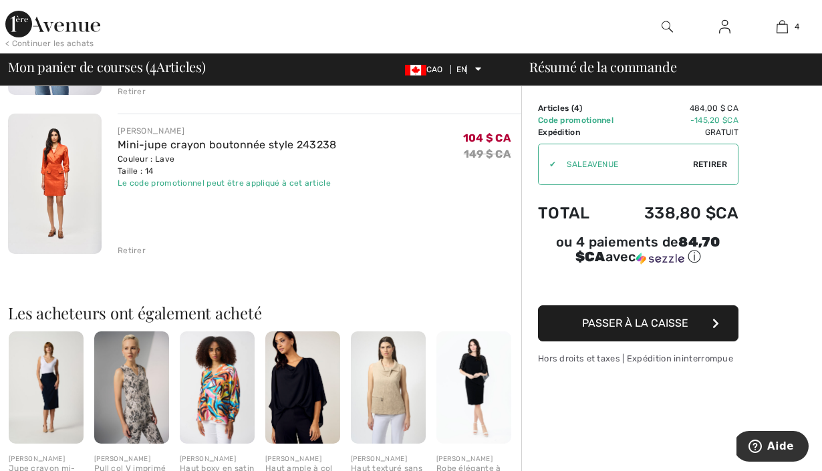
scroll to position [422, 0]
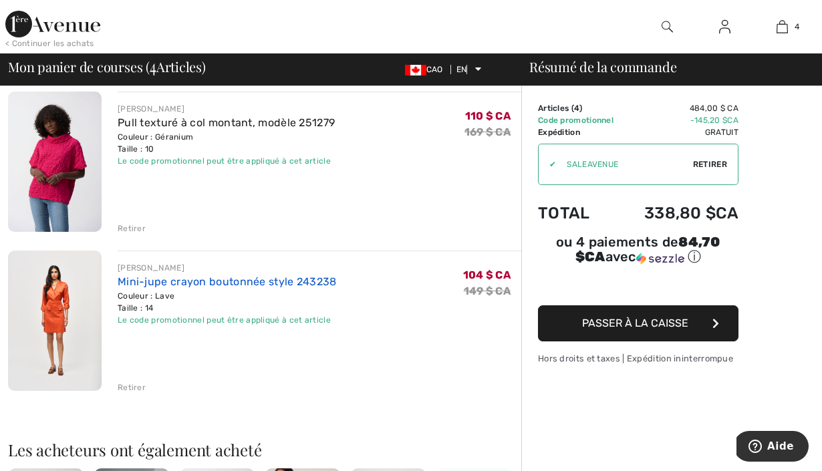
click at [211, 278] on font "Mini-jupe crayon boutonnée style 243238" at bounding box center [227, 281] width 219 height 13
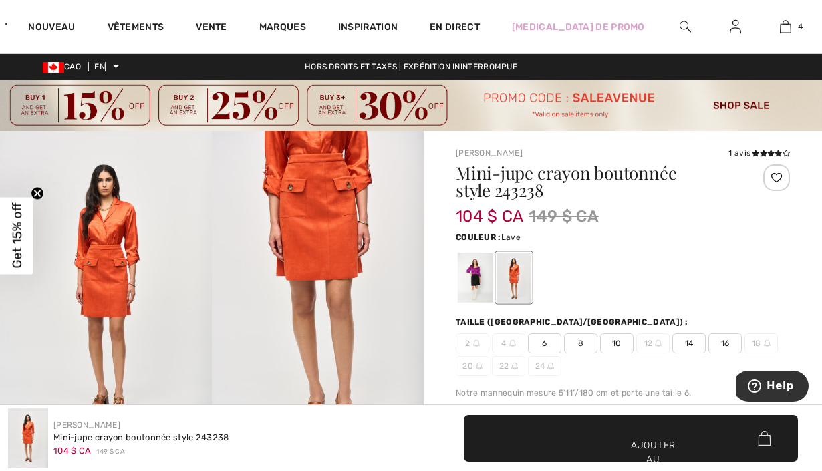
click at [316, 211] on img at bounding box center [318, 290] width 212 height 318
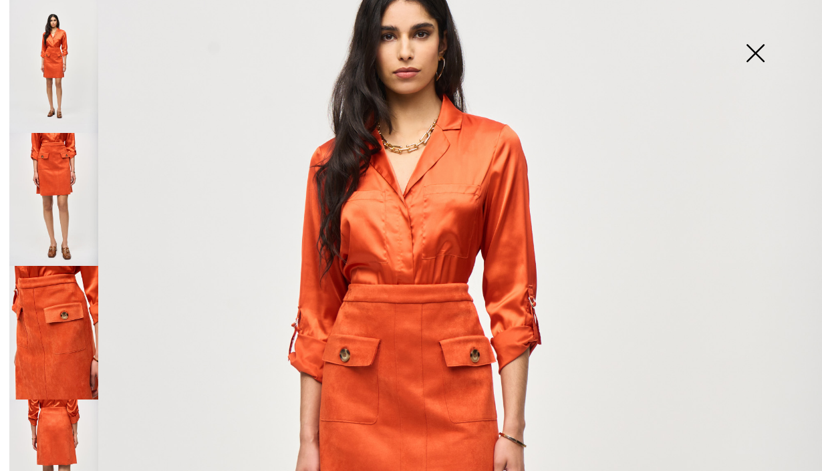
scroll to position [384, 0]
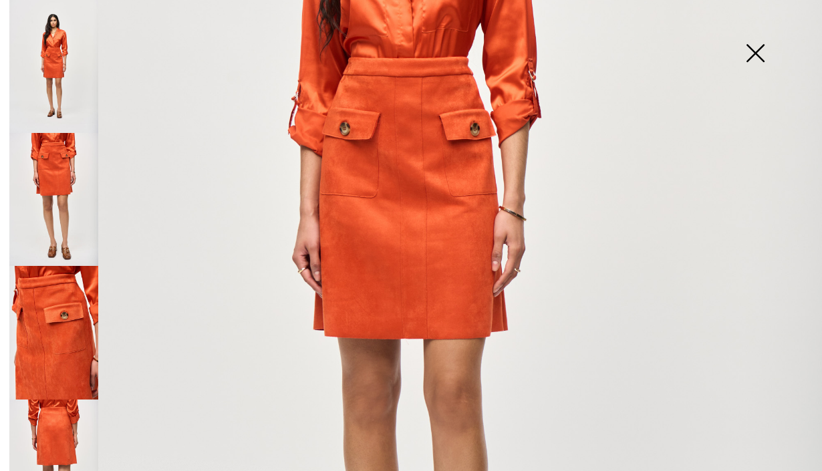
click at [426, 173] on img at bounding box center [411, 232] width 822 height 1232
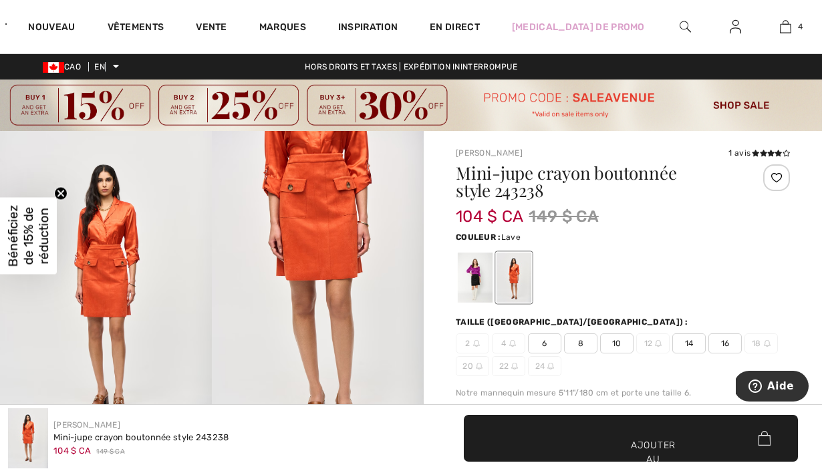
click at [110, 305] on img at bounding box center [106, 290] width 212 height 318
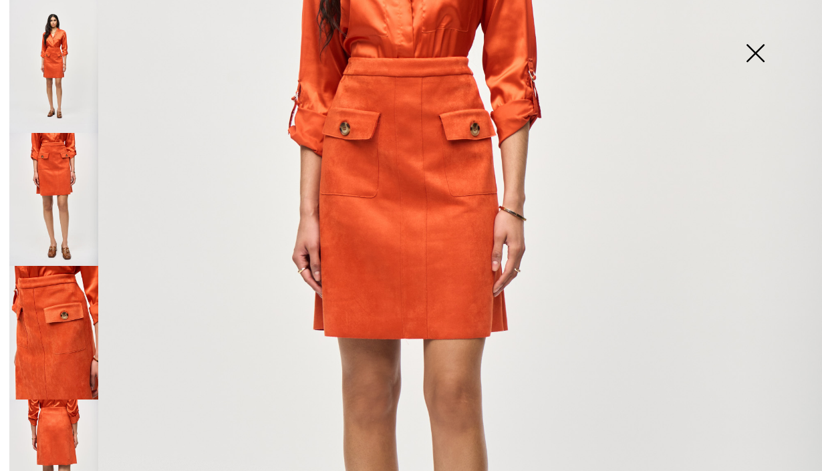
click at [753, 62] on img at bounding box center [755, 54] width 67 height 69
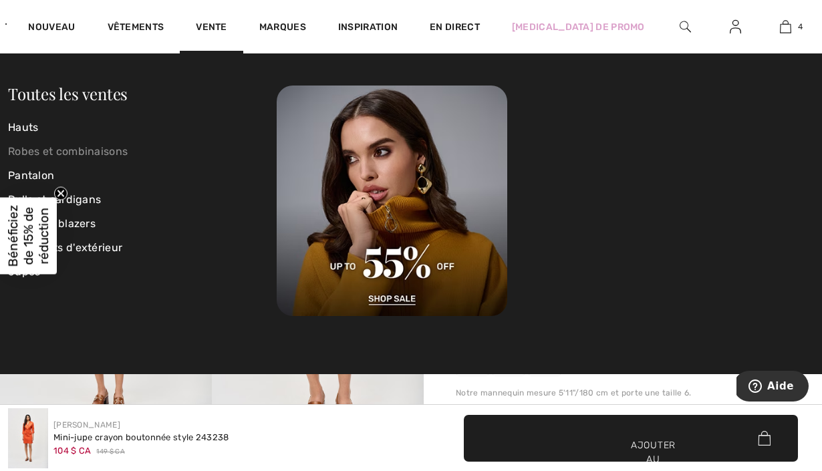
click at [62, 154] on font "Robes et combinaisons" at bounding box center [68, 151] width 120 height 13
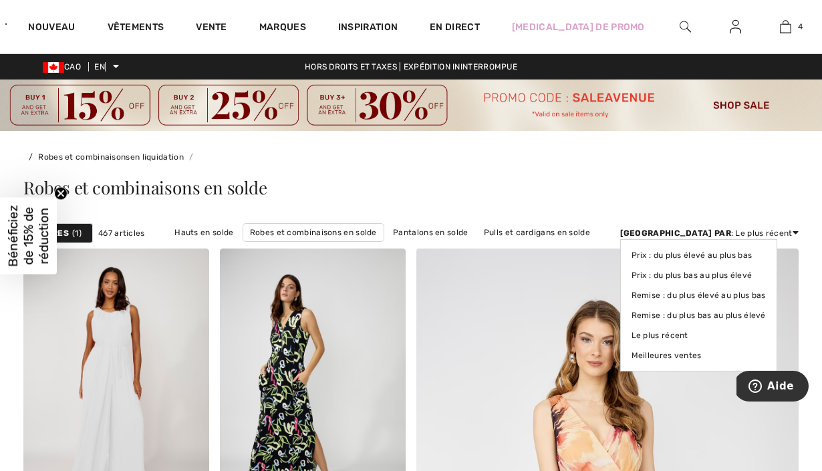
click at [775, 233] on font ": Le plus récent" at bounding box center [762, 233] width 62 height 9
click at [746, 280] on link "Prix ​​: du plus bas au plus élevé" at bounding box center [699, 275] width 134 height 20
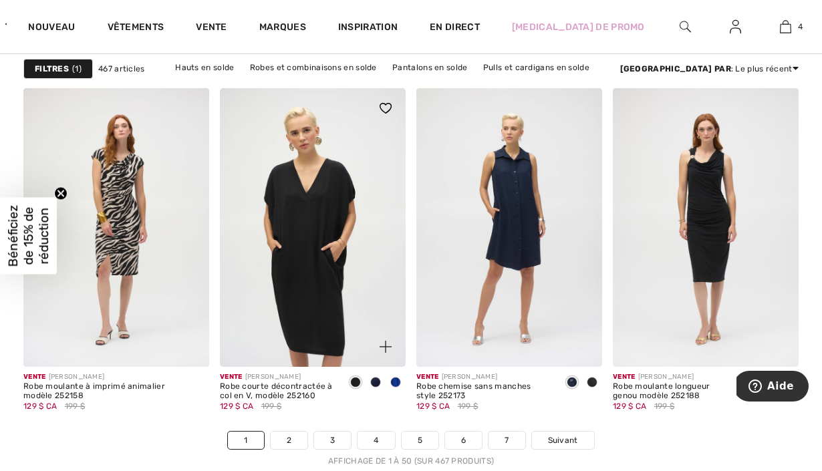
scroll to position [5320, 0]
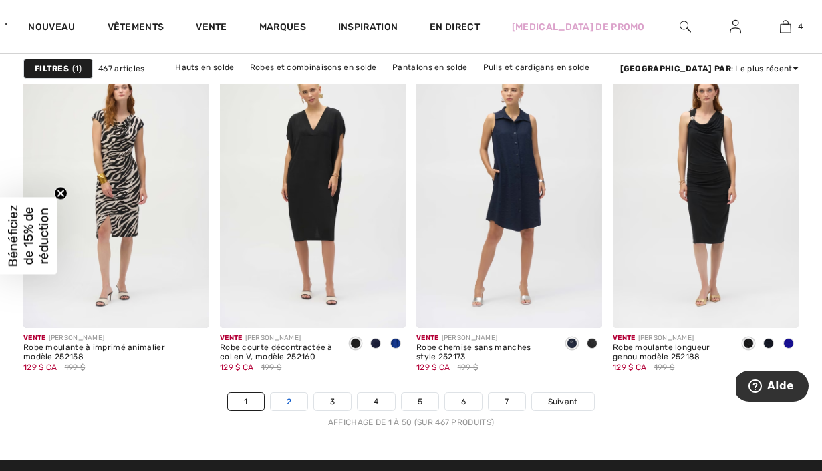
click at [283, 397] on link "2" at bounding box center [289, 401] width 37 height 17
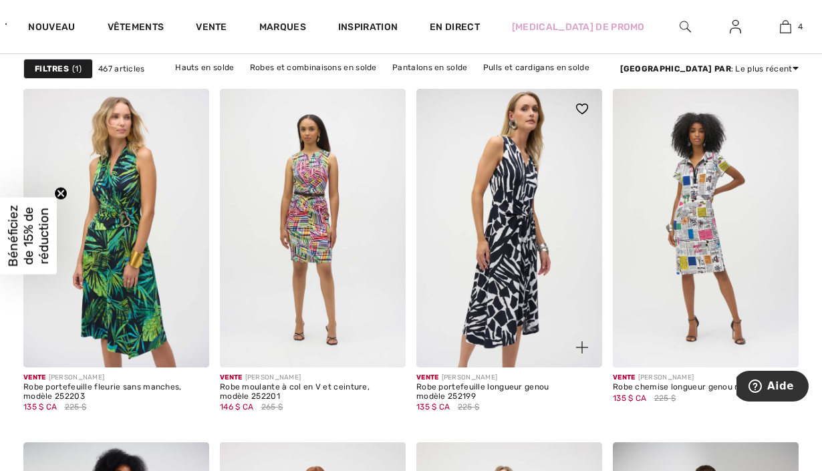
scroll to position [945, 0]
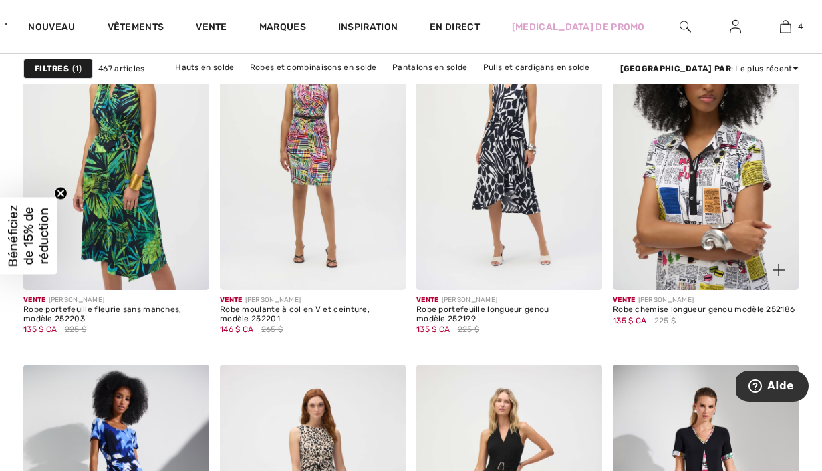
click at [777, 161] on img at bounding box center [706, 150] width 186 height 279
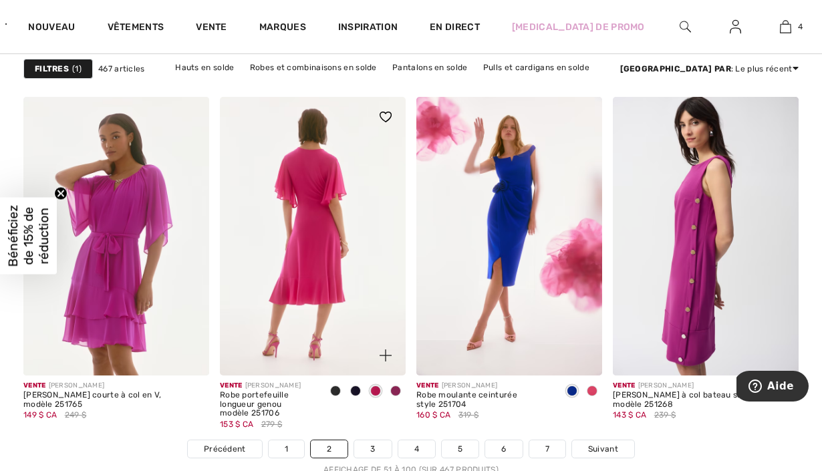
scroll to position [5294, 0]
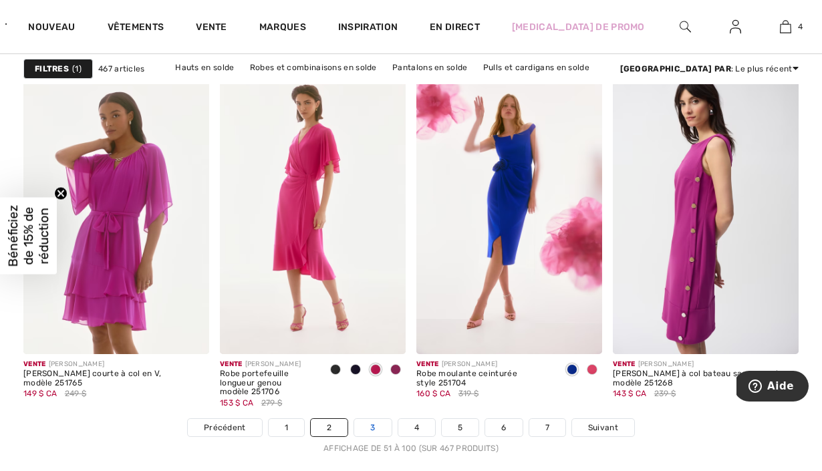
click at [370, 426] on font "3" at bounding box center [372, 427] width 5 height 9
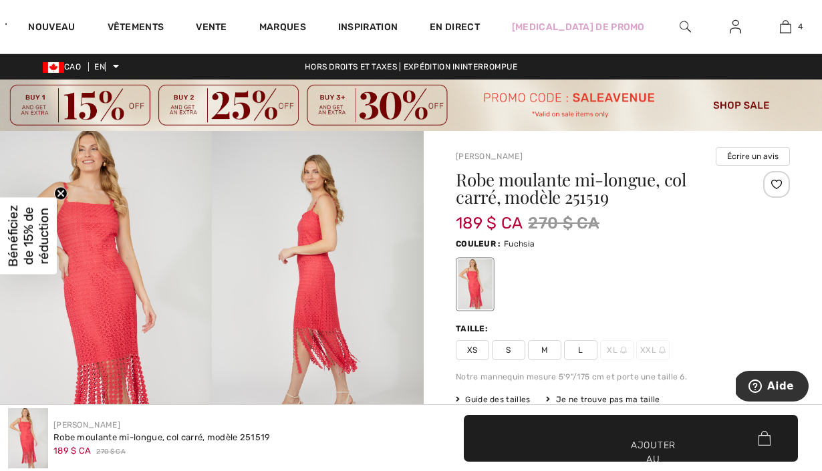
click at [88, 266] on img at bounding box center [106, 290] width 212 height 318
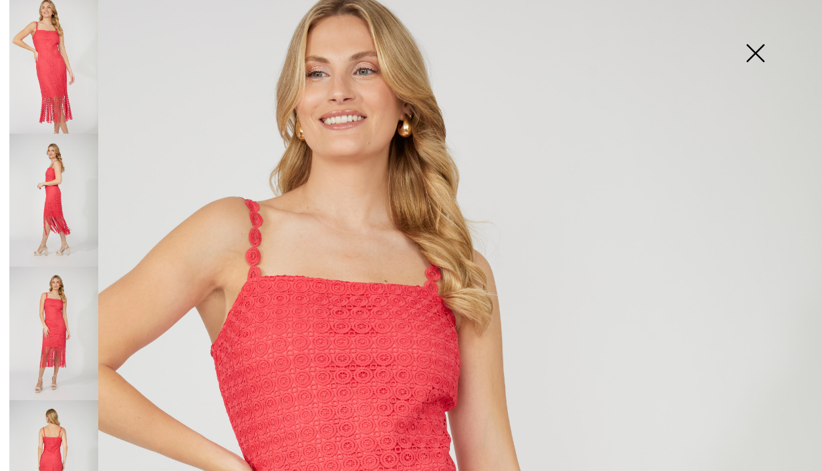
click at [755, 46] on img at bounding box center [755, 54] width 67 height 69
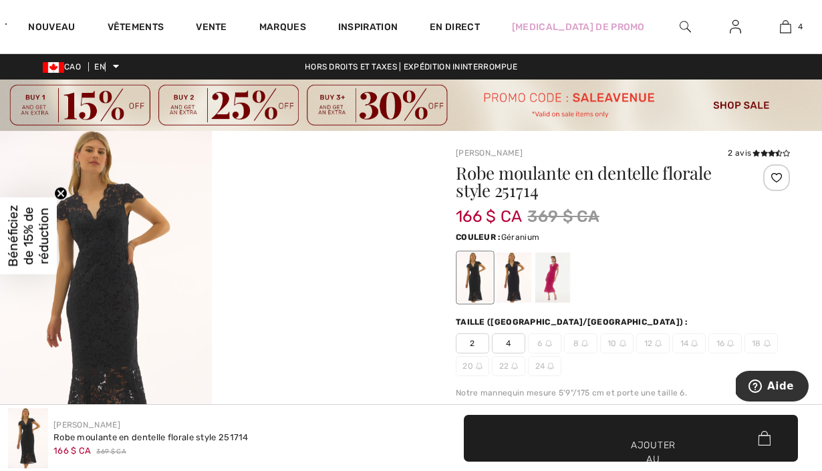
click at [557, 274] on div at bounding box center [552, 278] width 35 height 50
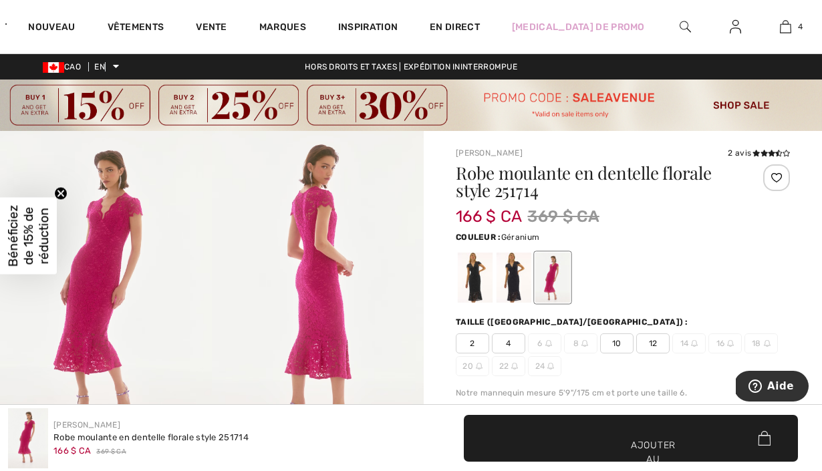
click at [114, 263] on img at bounding box center [106, 290] width 212 height 318
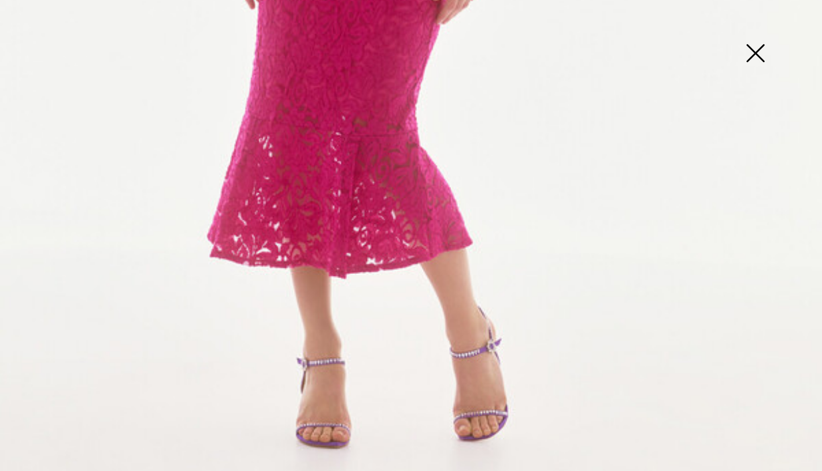
scroll to position [761, 0]
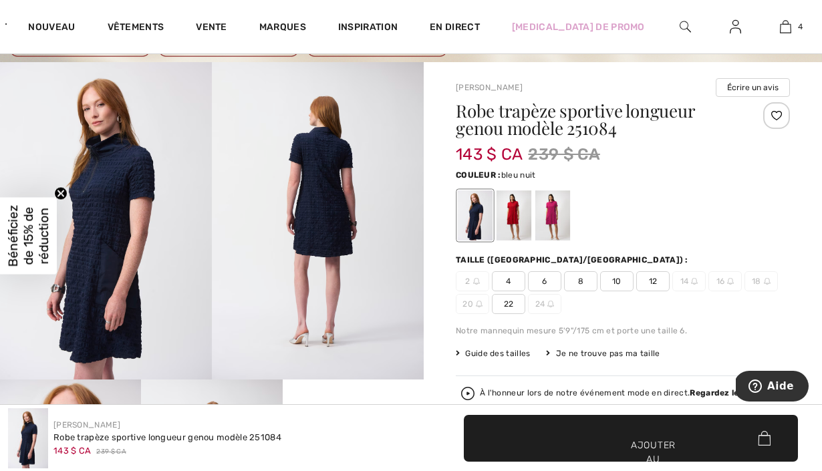
scroll to position [120, 0]
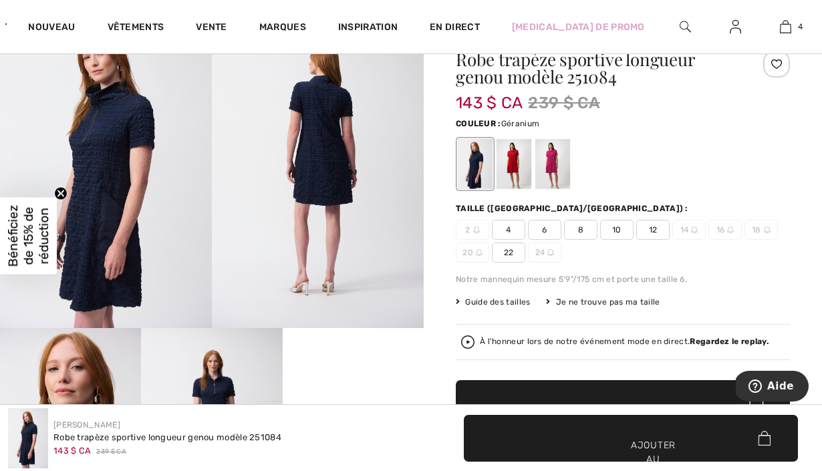
click at [523, 161] on div at bounding box center [514, 164] width 35 height 50
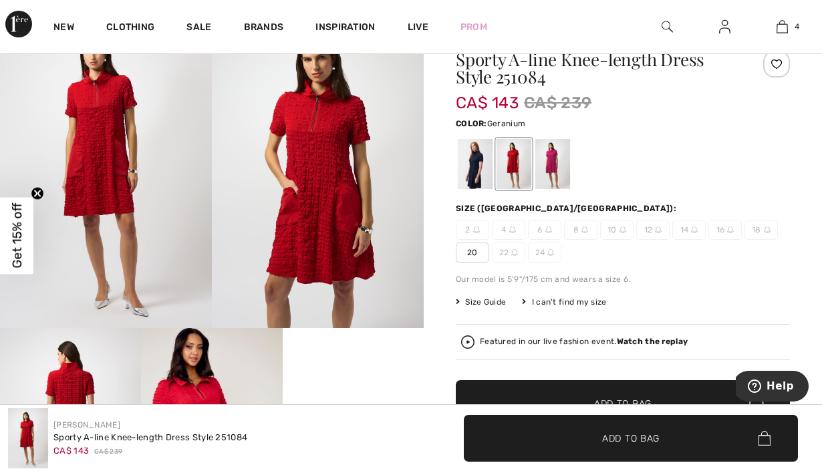
click at [549, 166] on div at bounding box center [552, 164] width 35 height 50
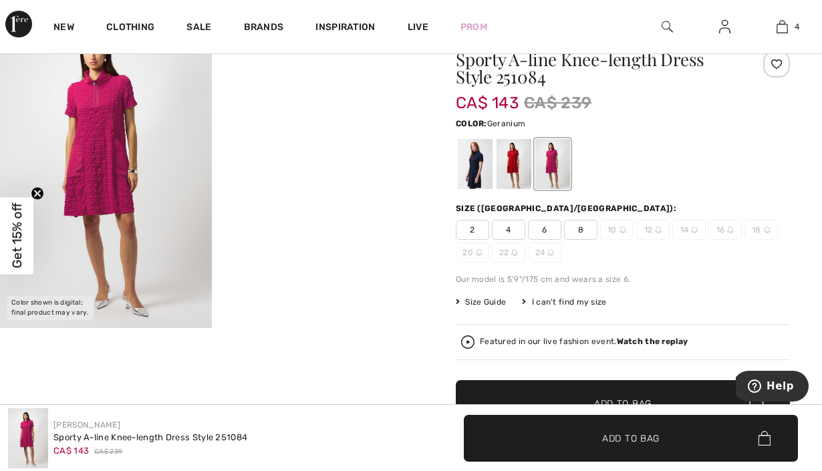
click at [92, 189] on img at bounding box center [106, 170] width 212 height 318
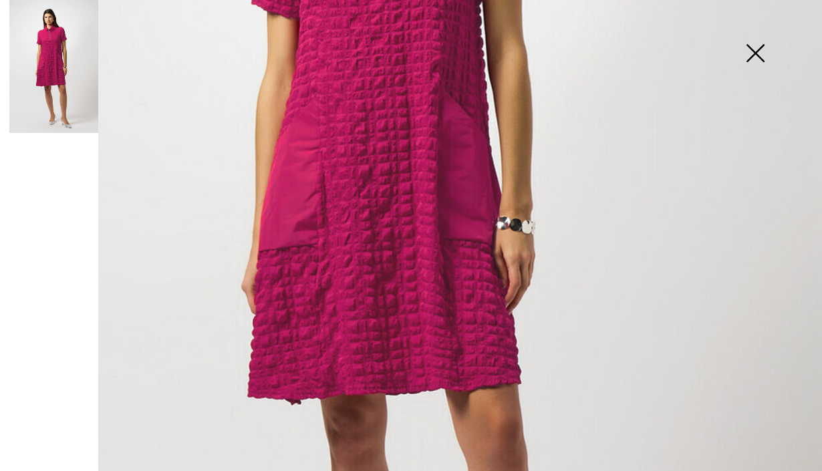
scroll to position [0, 0]
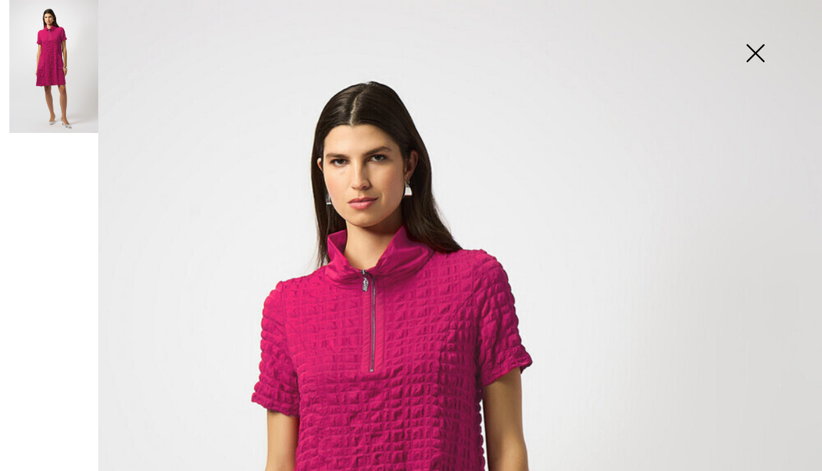
click at [751, 56] on img at bounding box center [755, 54] width 67 height 69
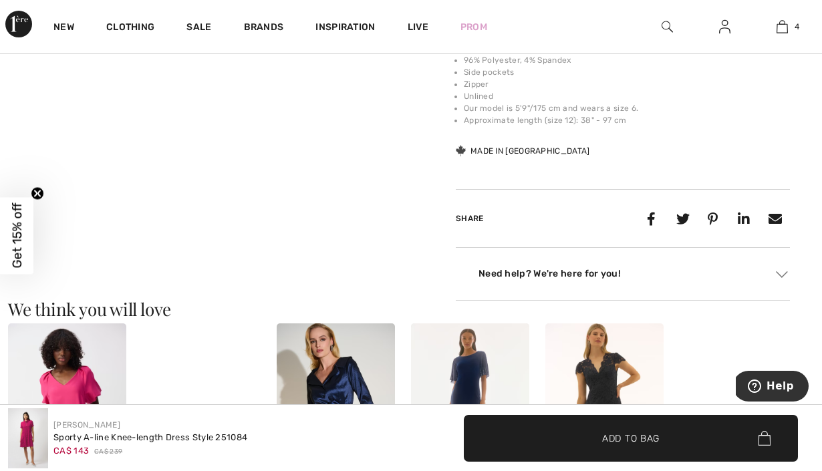
scroll to position [883, 0]
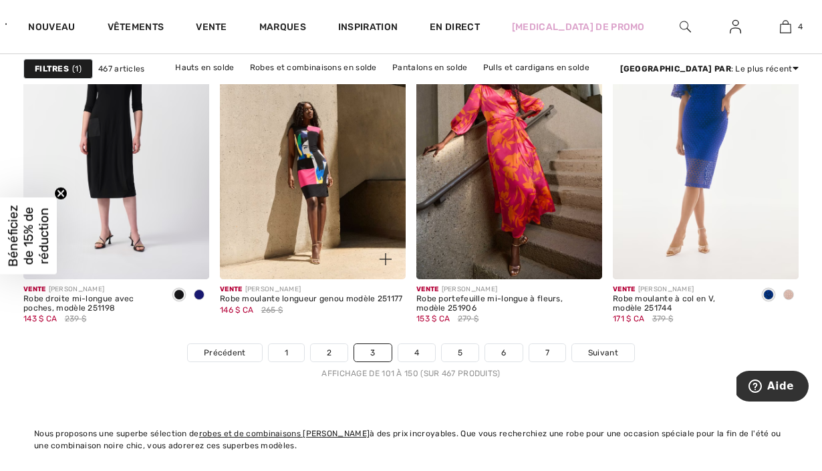
scroll to position [5361, 0]
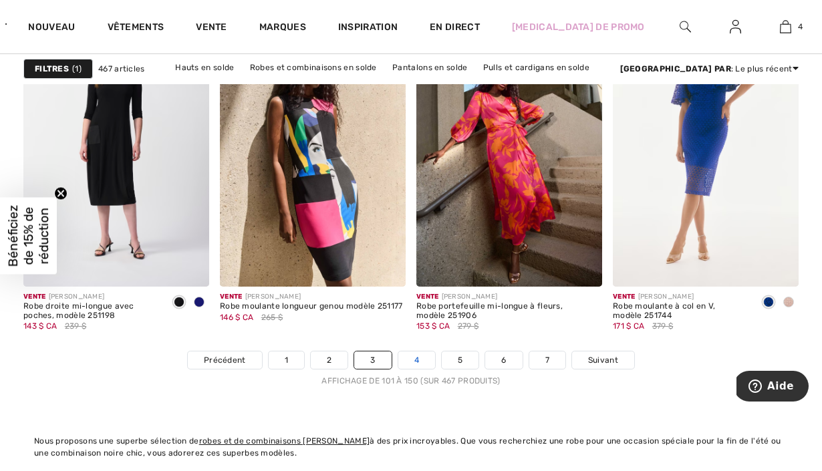
click at [422, 364] on link "4" at bounding box center [416, 360] width 37 height 17
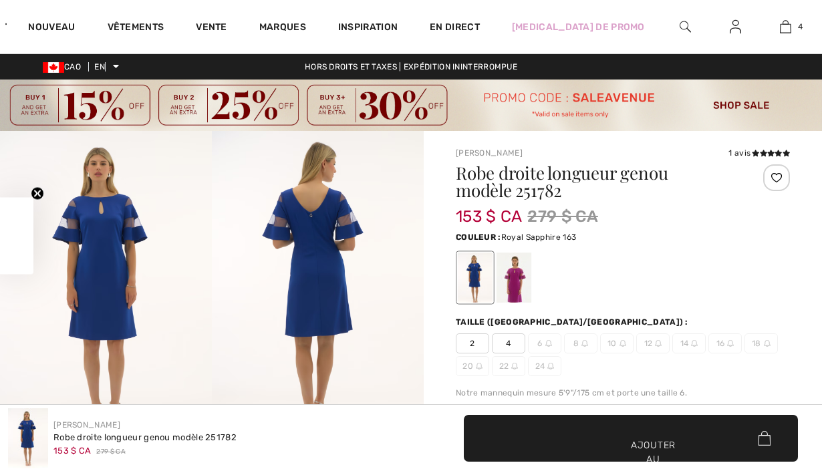
click at [503, 271] on div at bounding box center [514, 278] width 35 height 50
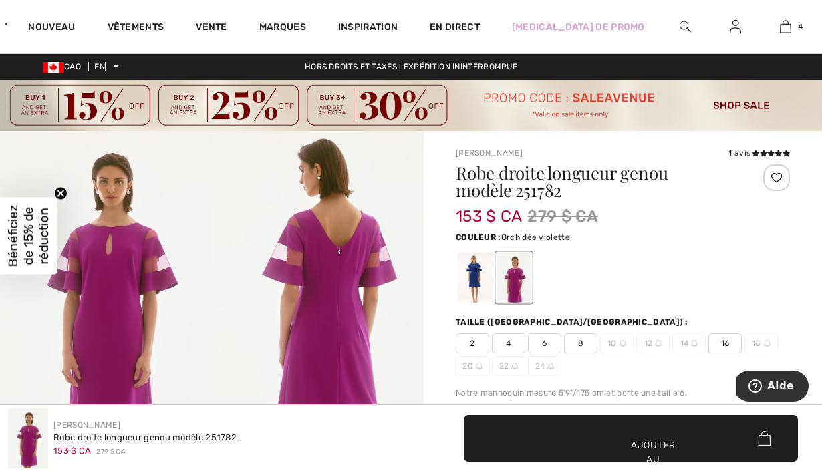
click at [121, 316] on img at bounding box center [106, 290] width 212 height 318
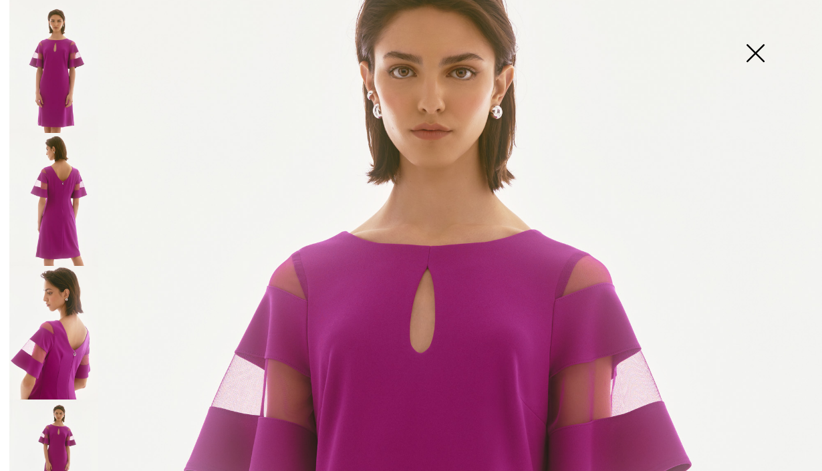
scroll to position [364, 0]
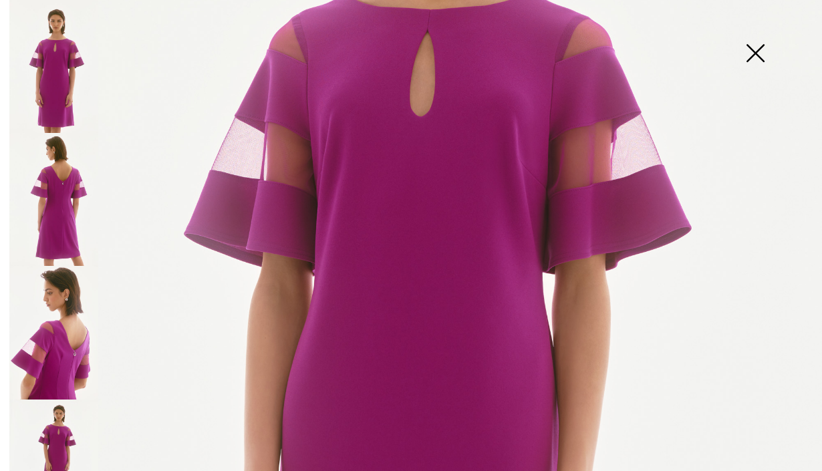
click at [77, 211] on img at bounding box center [53, 199] width 89 height 133
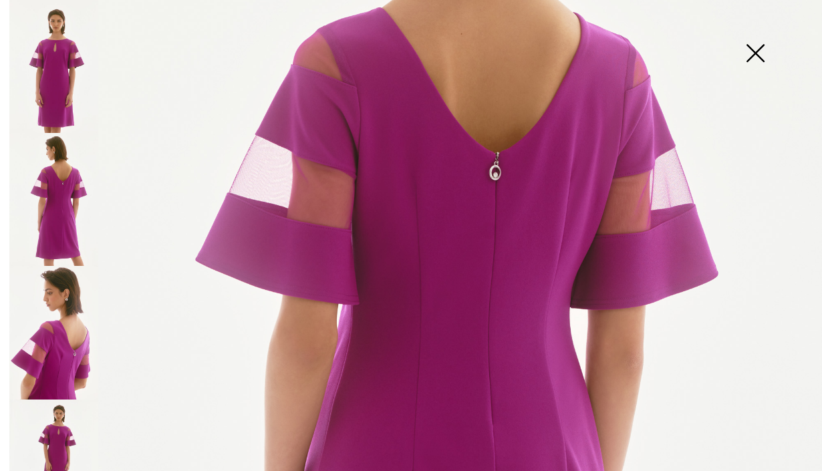
scroll to position [287, 0]
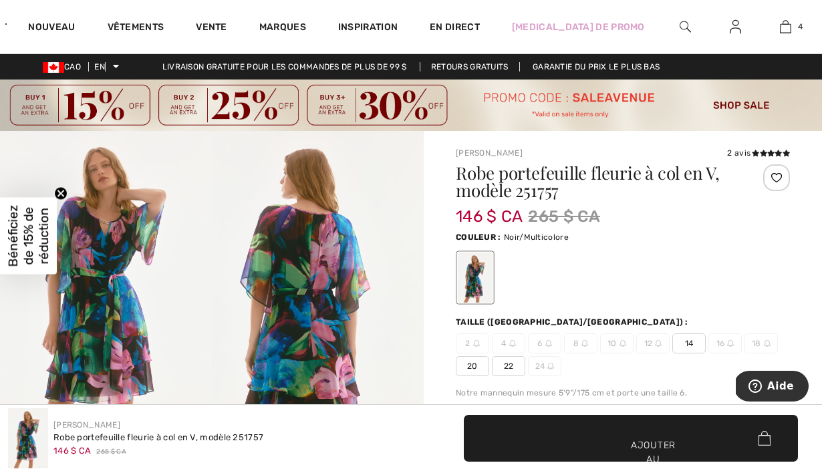
click at [103, 301] on img at bounding box center [106, 290] width 212 height 318
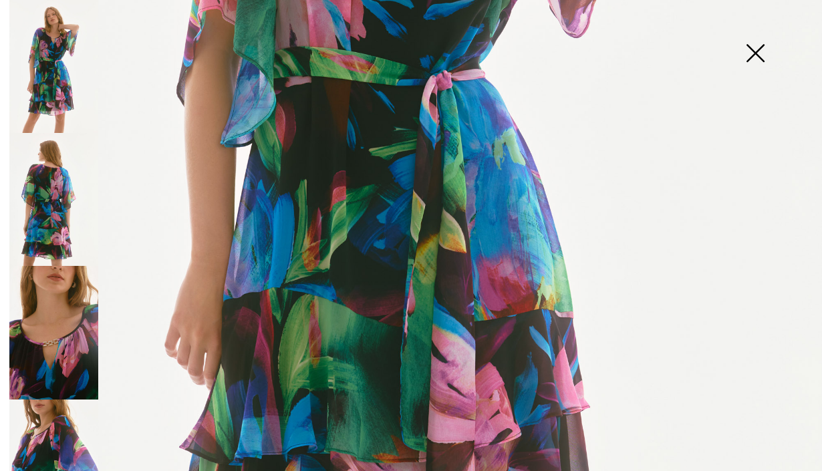
scroll to position [528, 0]
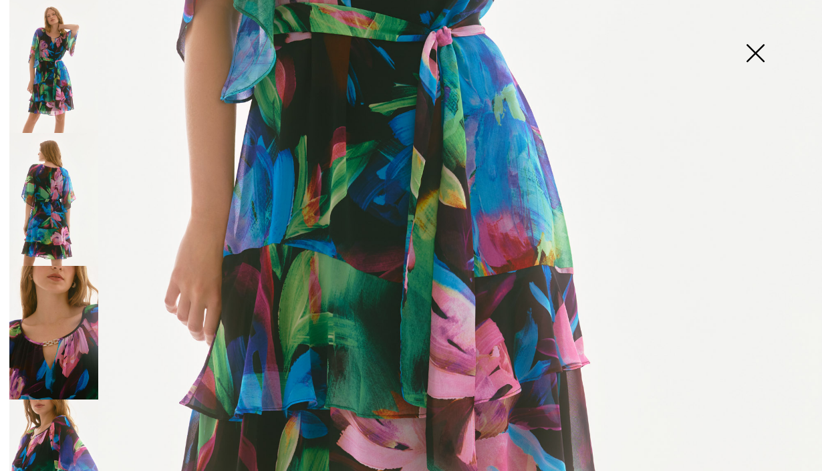
click at [754, 65] on img at bounding box center [755, 54] width 67 height 69
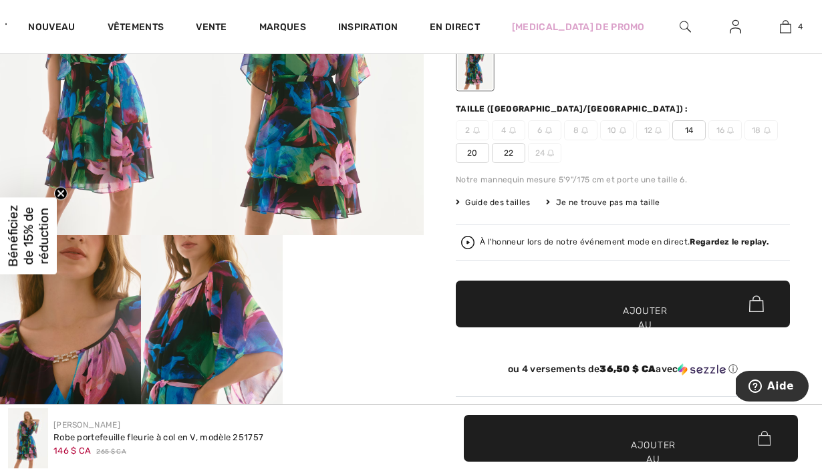
scroll to position [312, 0]
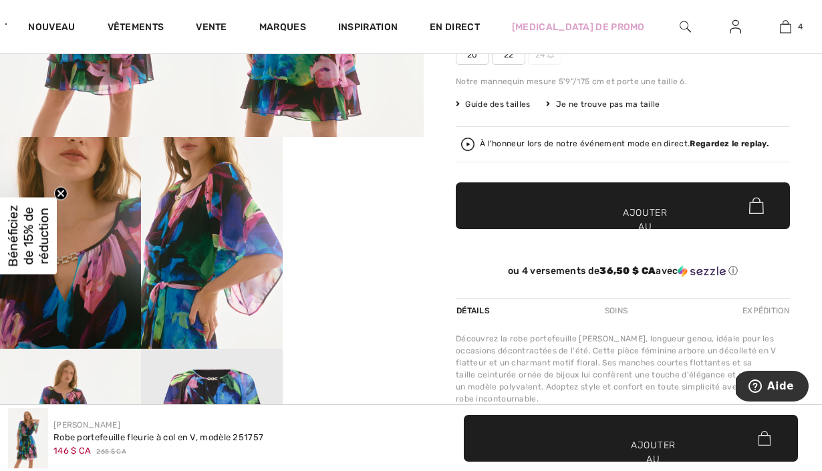
click at [326, 208] on video "Votre navigateur ne prend pas en charge la balise vidéo." at bounding box center [353, 172] width 141 height 71
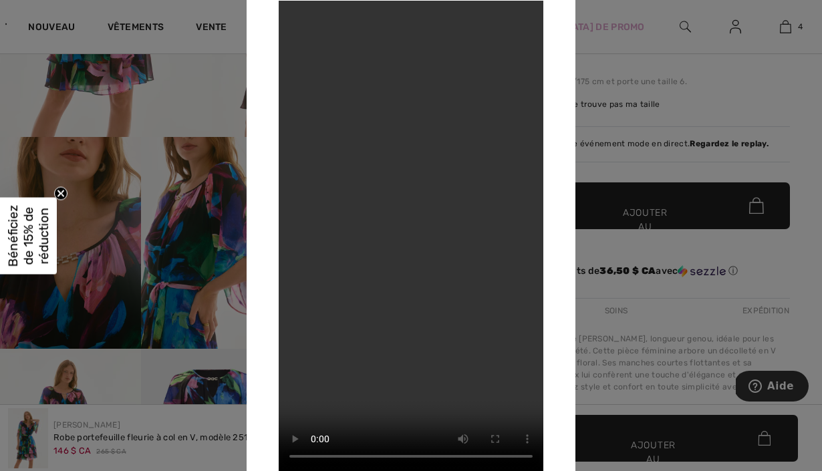
click at [685, 165] on div at bounding box center [411, 235] width 822 height 471
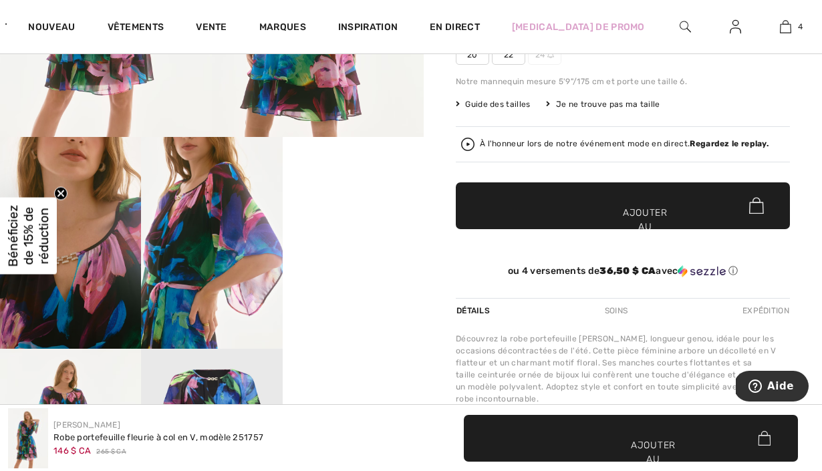
scroll to position [0, 0]
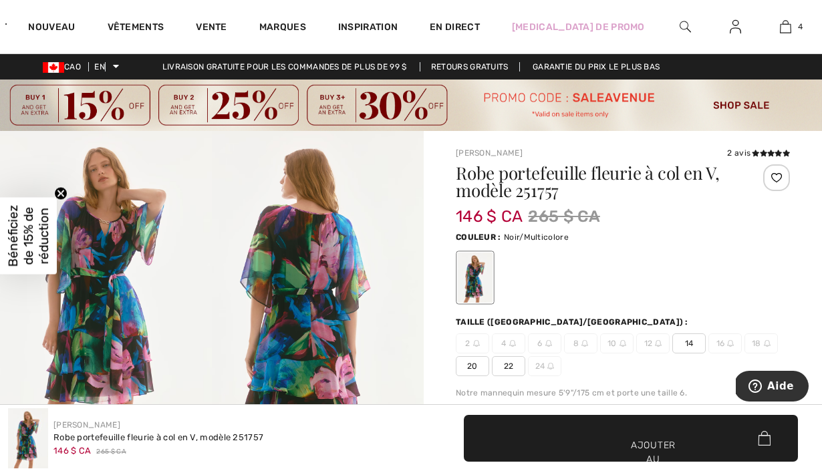
click at [76, 282] on img at bounding box center [106, 290] width 212 height 318
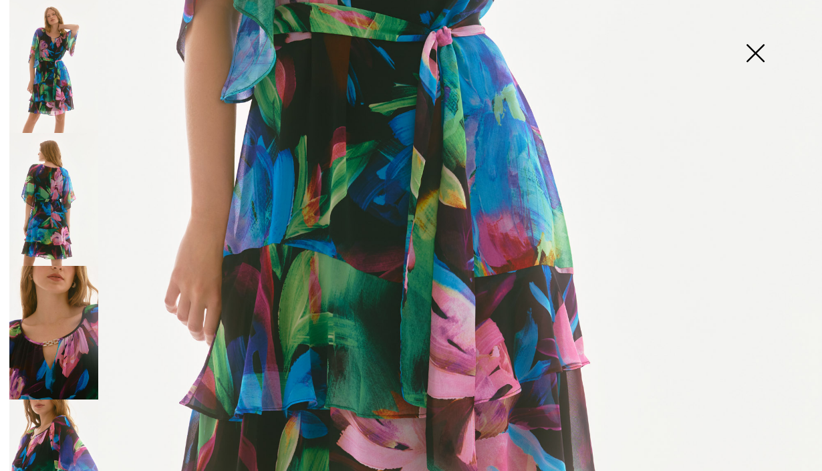
click at [64, 97] on img at bounding box center [53, 66] width 89 height 133
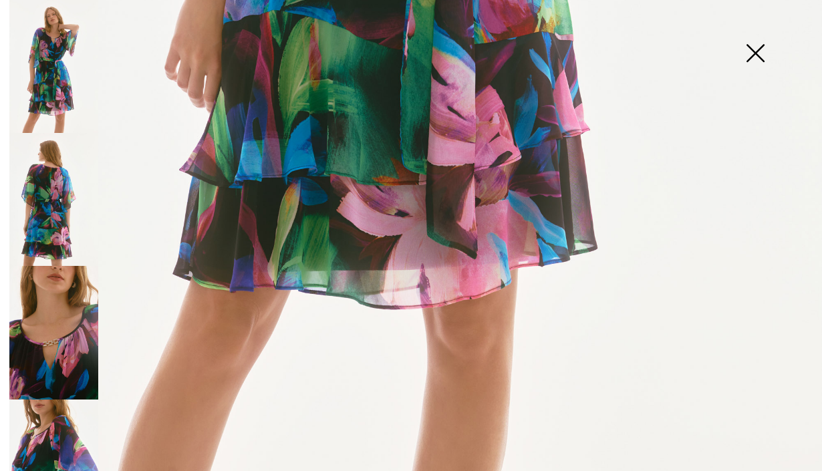
click at [735, 52] on img at bounding box center [755, 54] width 67 height 69
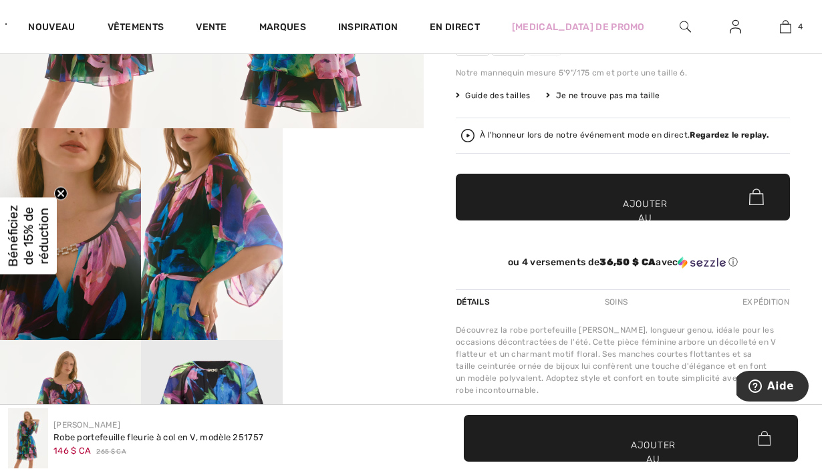
scroll to position [319, 0]
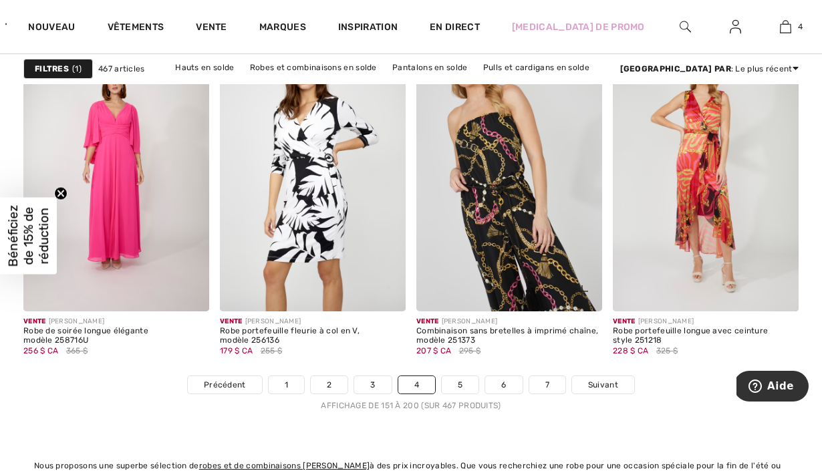
scroll to position [5292, 0]
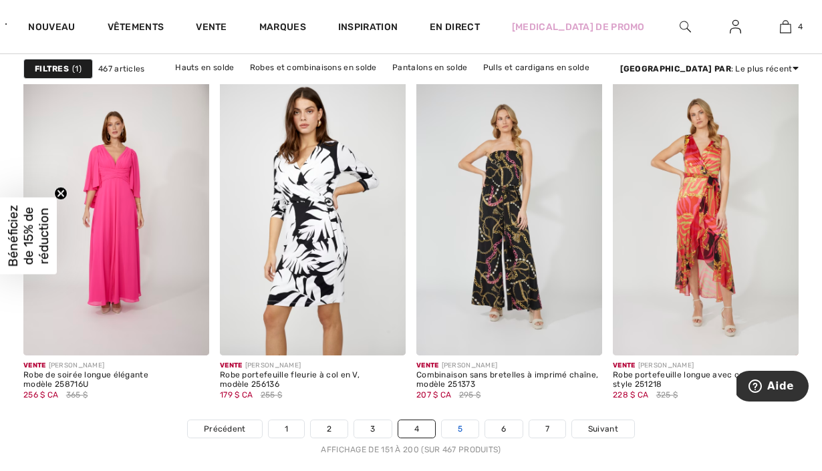
click at [457, 431] on link "5" at bounding box center [460, 428] width 37 height 17
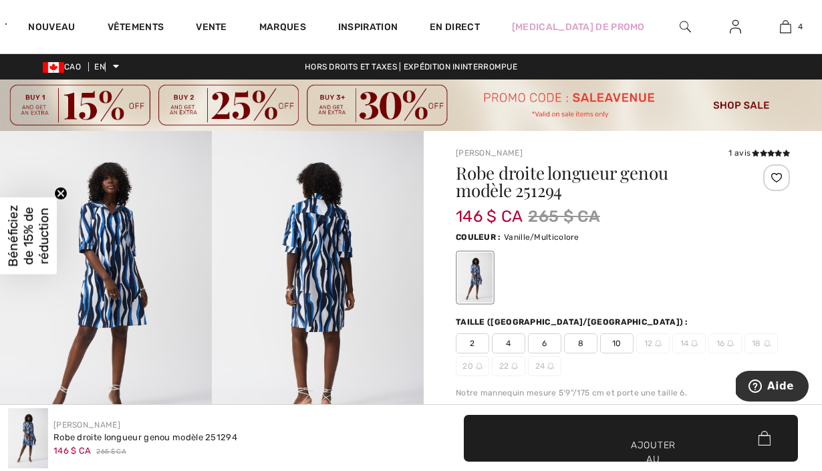
click at [154, 252] on img at bounding box center [106, 290] width 212 height 318
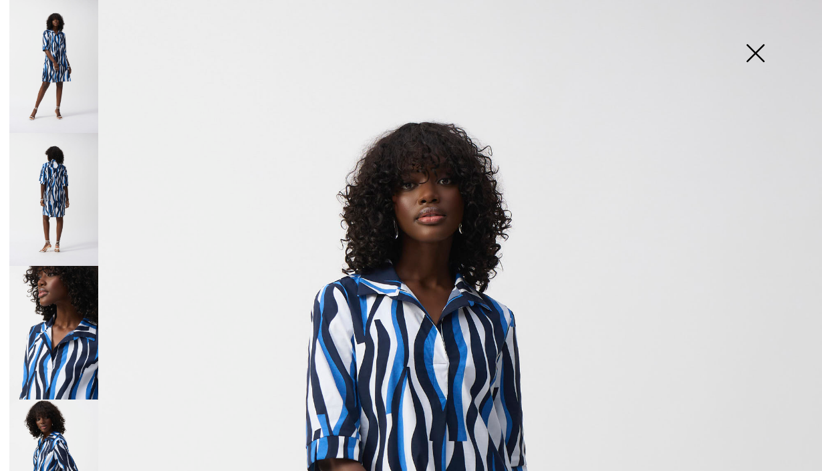
scroll to position [321, 0]
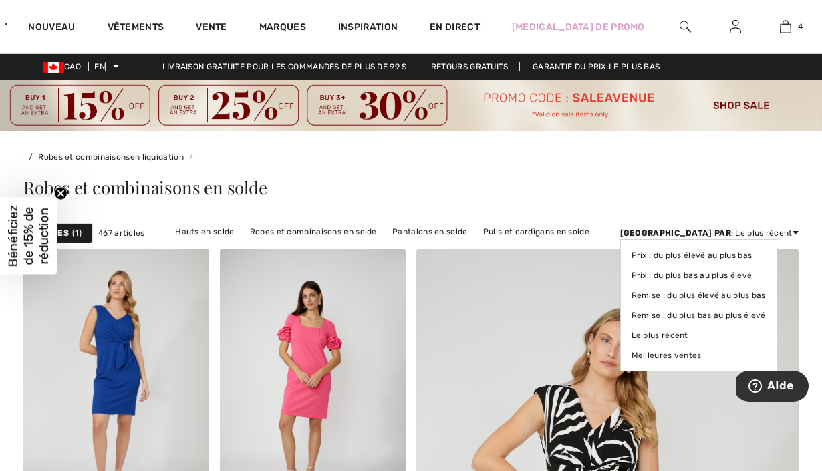
click at [771, 235] on font ": Le plus récent" at bounding box center [762, 233] width 62 height 9
click at [753, 274] on font "Prix ​​: du plus bas au plus élevé" at bounding box center [692, 275] width 121 height 9
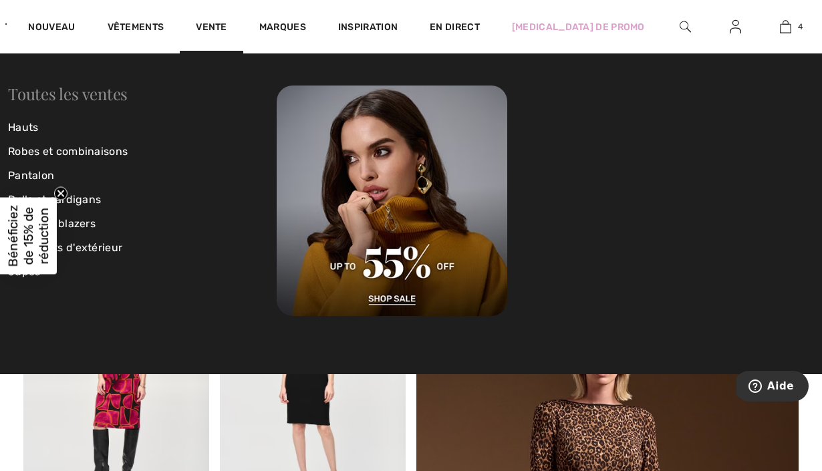
click at [94, 87] on font "Toutes les ventes" at bounding box center [68, 93] width 120 height 21
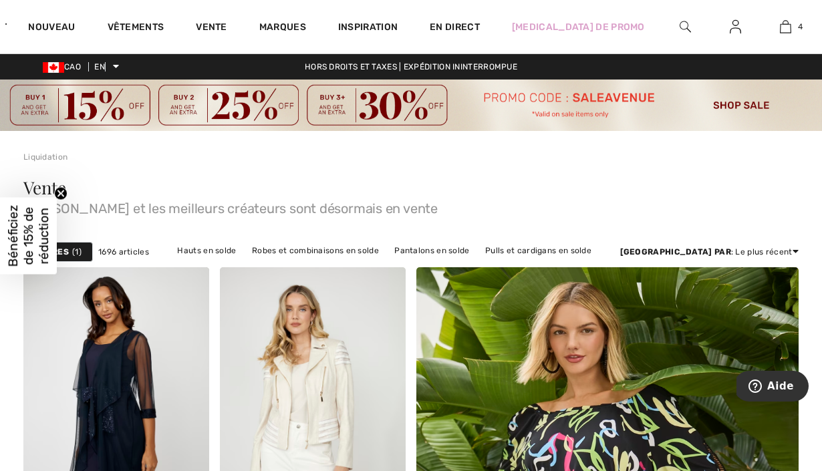
click at [762, 247] on font ": Le plus récent" at bounding box center [762, 251] width 62 height 9
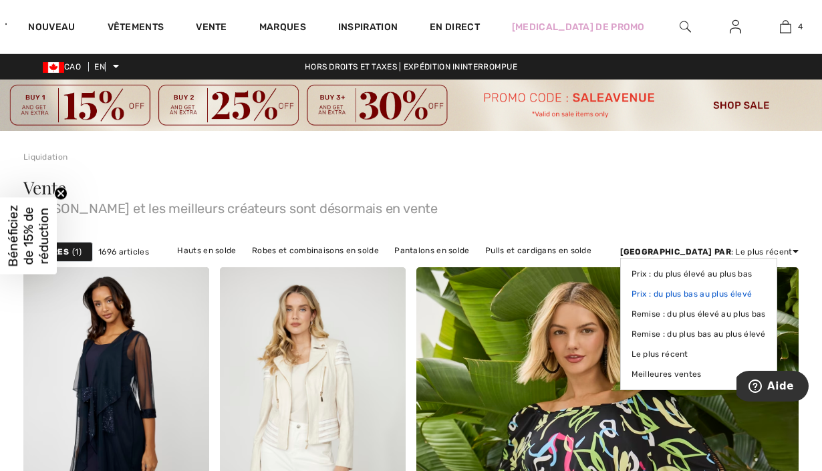
click at [744, 292] on font "Prix ​​: du plus bas au plus élevé" at bounding box center [692, 293] width 121 height 9
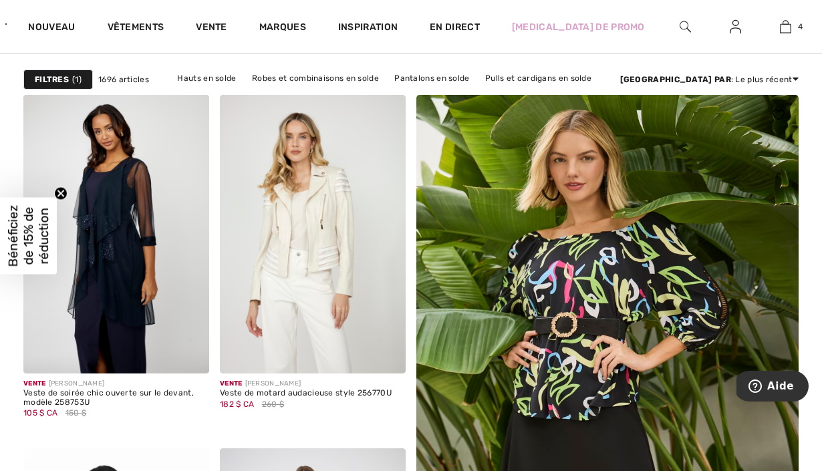
scroll to position [192, 0]
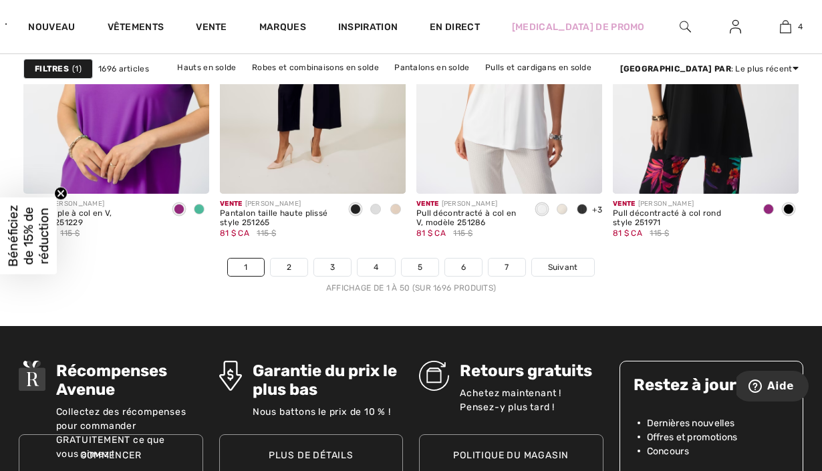
scroll to position [5399, 0]
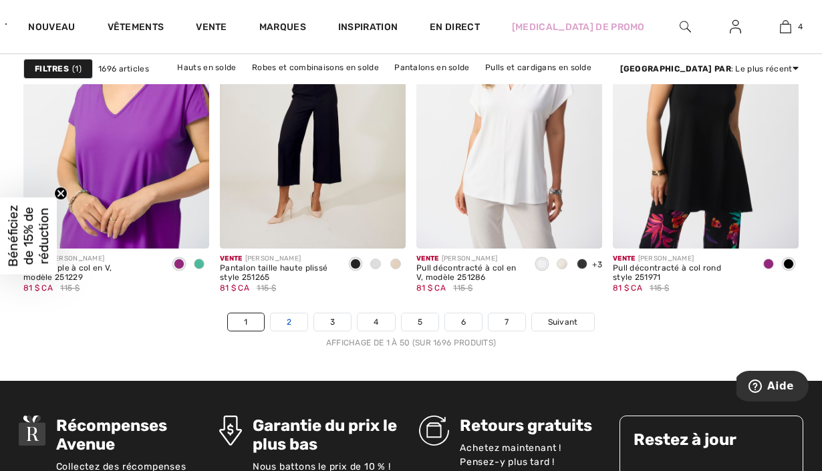
click at [293, 322] on link "2" at bounding box center [289, 322] width 37 height 17
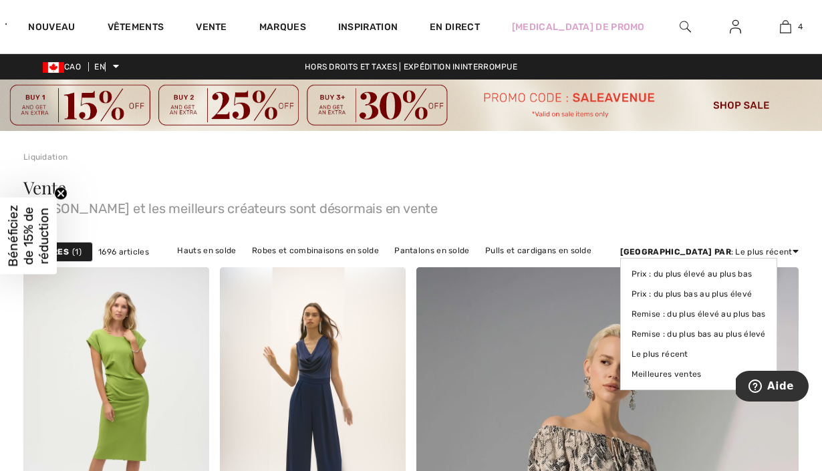
click at [761, 247] on div "Trier par : Le plus récent Prix ​​: du plus élevé au plus bas Prix ​​: du plus …" at bounding box center [709, 252] width 178 height 12
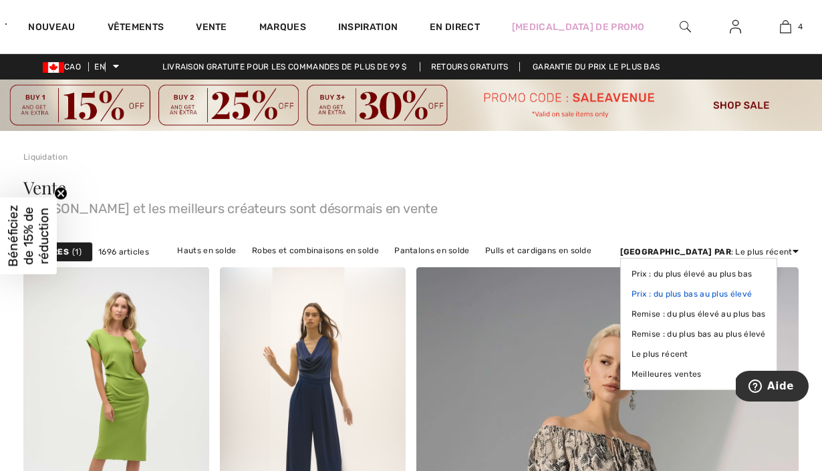
click at [753, 295] on font "Prix ​​: du plus bas au plus élevé" at bounding box center [692, 293] width 121 height 9
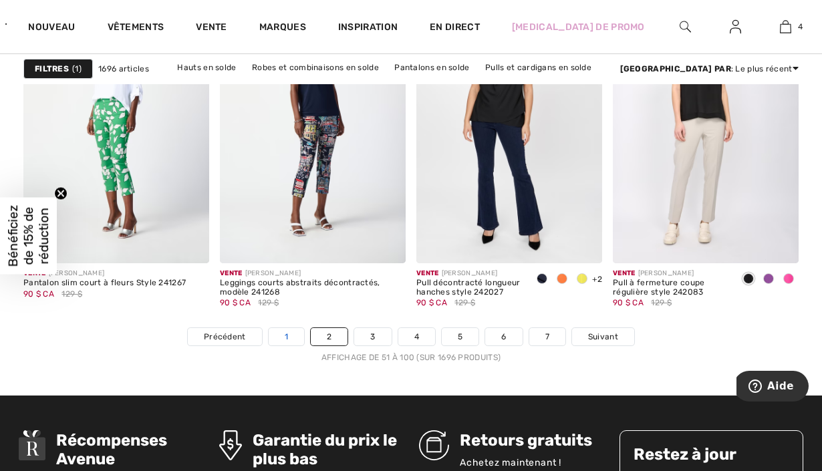
scroll to position [5473, 0]
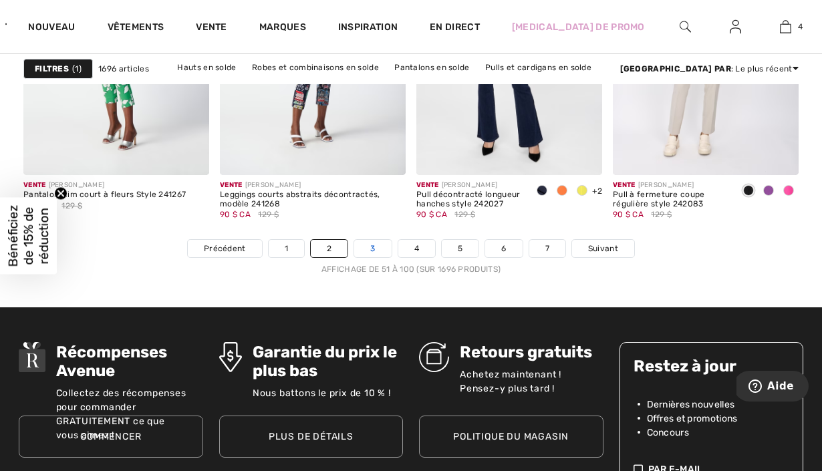
click at [373, 242] on link "3" at bounding box center [372, 248] width 37 height 17
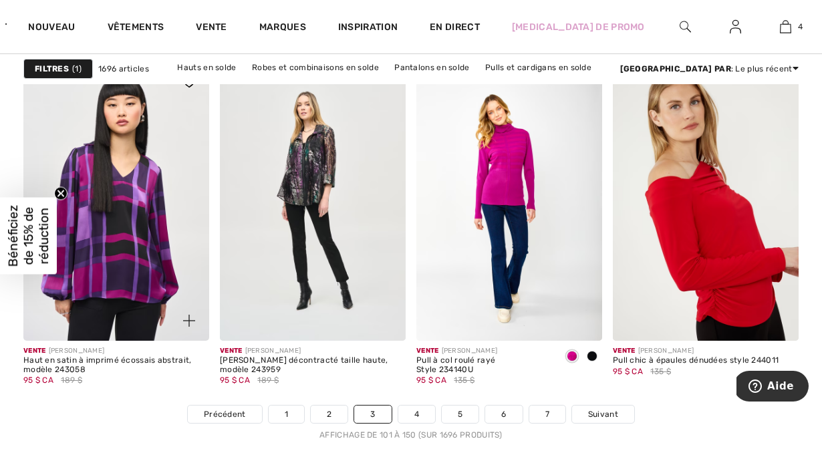
scroll to position [5377, 0]
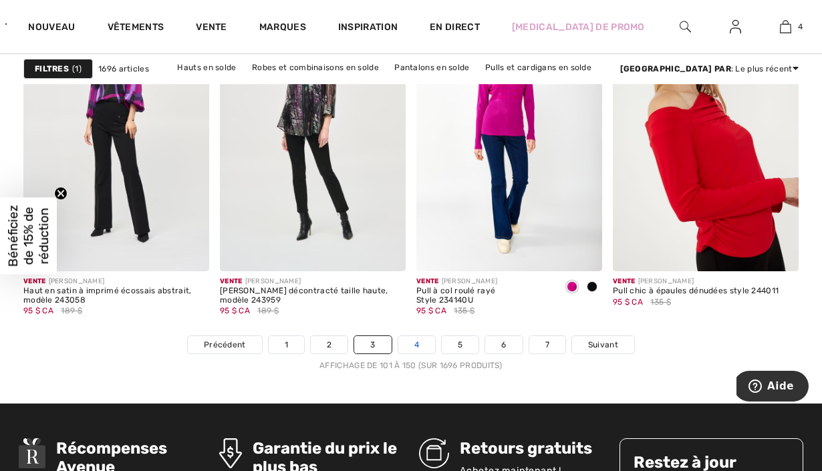
click at [406, 346] on link "4" at bounding box center [416, 344] width 37 height 17
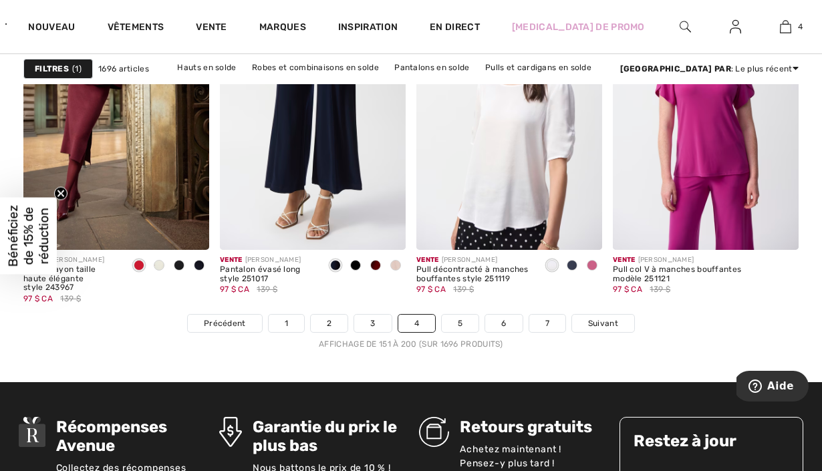
scroll to position [5453, 0]
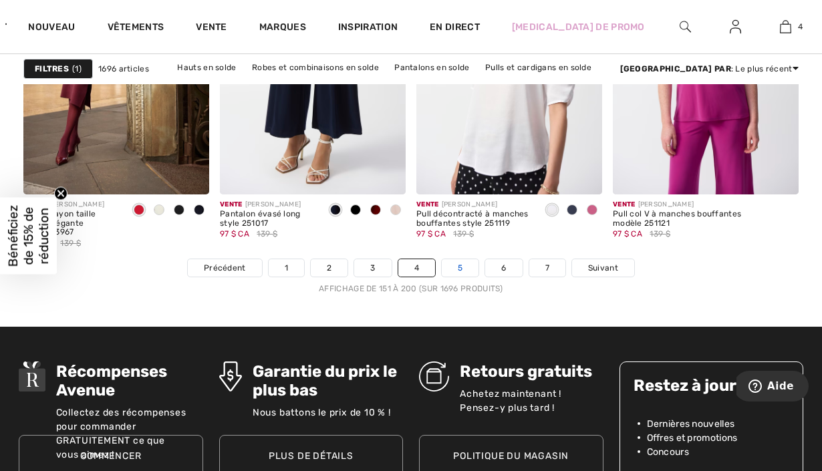
click at [449, 266] on link "5" at bounding box center [460, 267] width 37 height 17
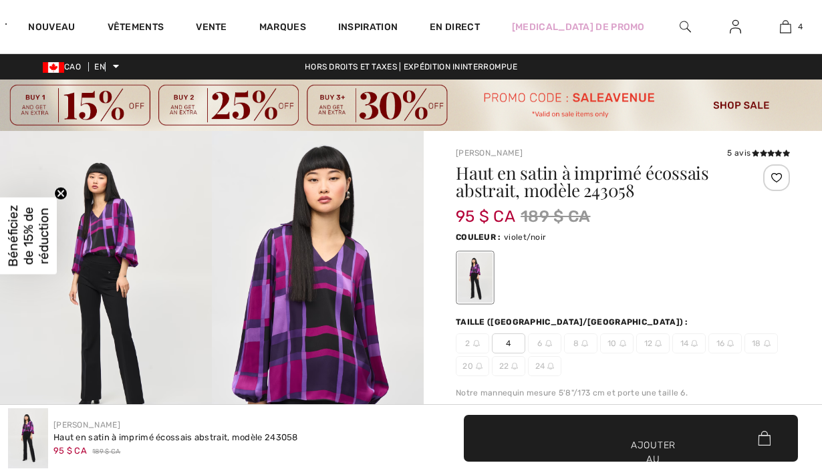
scroll to position [515, 0]
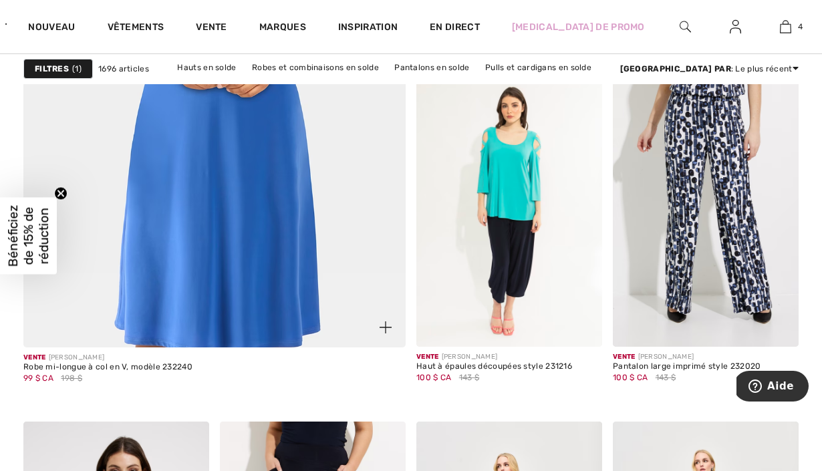
scroll to position [3270, 0]
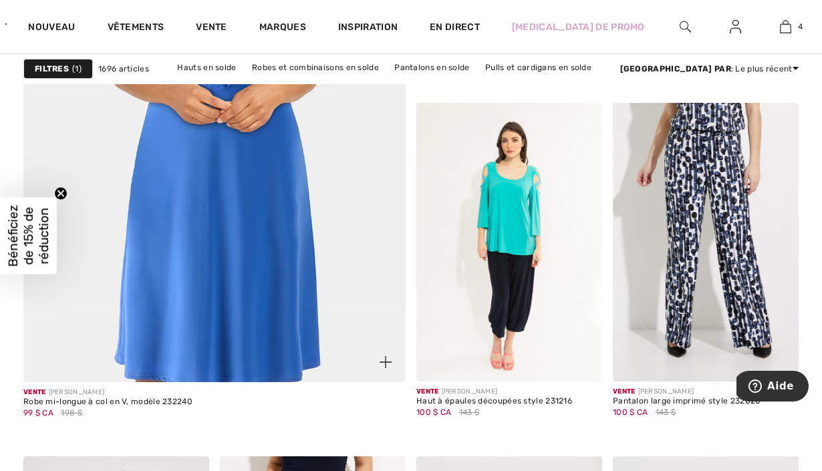
click at [274, 231] on img at bounding box center [214, 93] width 459 height 689
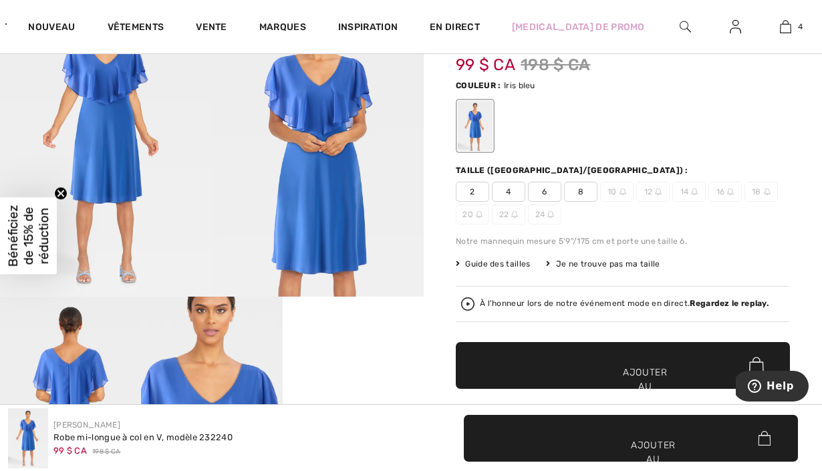
scroll to position [134, 0]
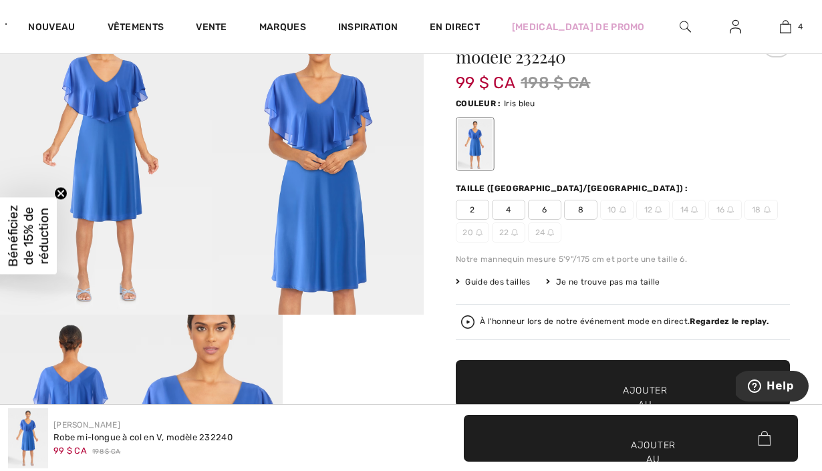
click at [122, 158] on img at bounding box center [106, 156] width 212 height 318
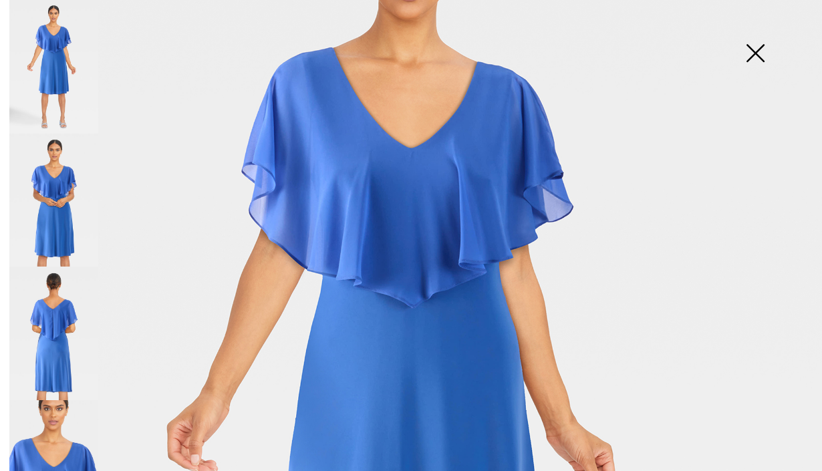
scroll to position [348, 0]
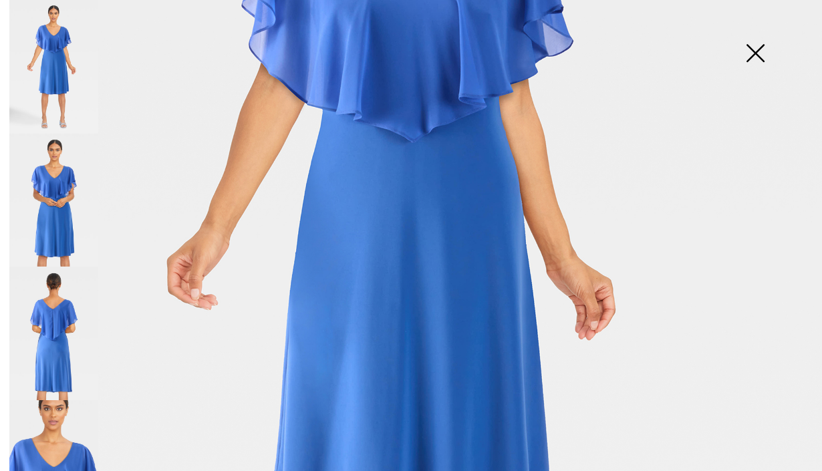
click at [760, 55] on img at bounding box center [755, 54] width 67 height 69
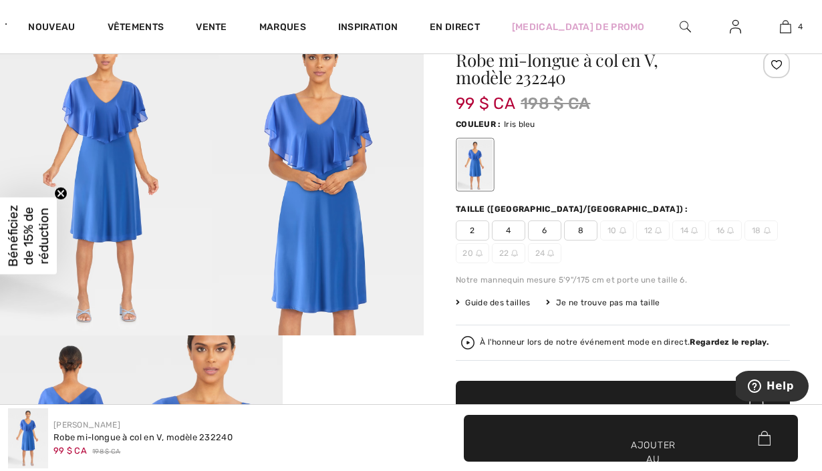
scroll to position [274, 0]
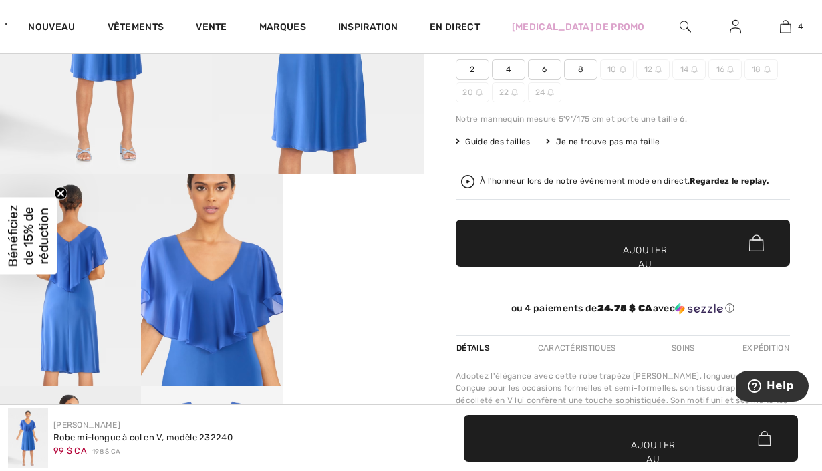
click at [74, 308] on img at bounding box center [70, 280] width 141 height 212
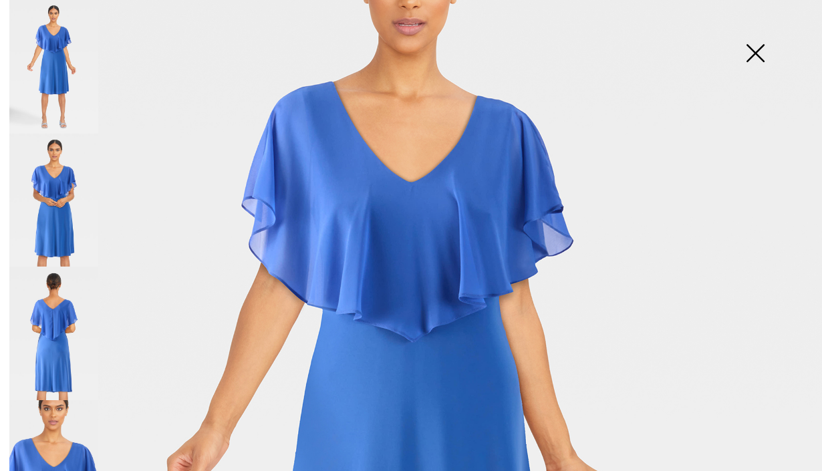
scroll to position [130, 0]
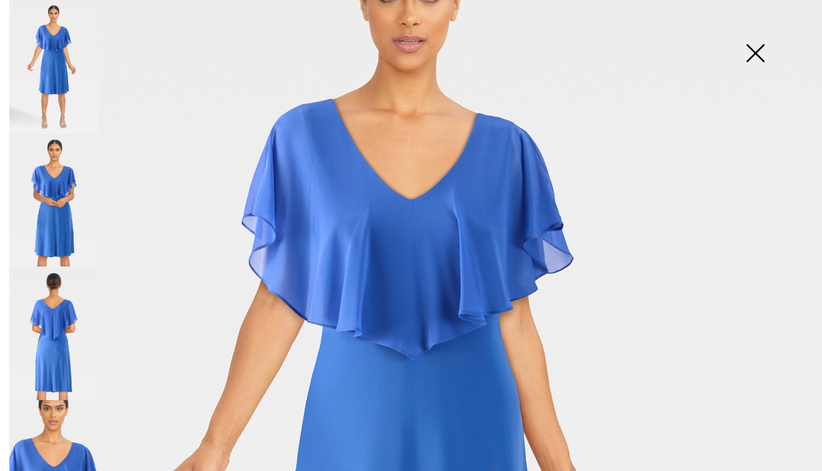
click at [37, 331] on img at bounding box center [53, 334] width 89 height 134
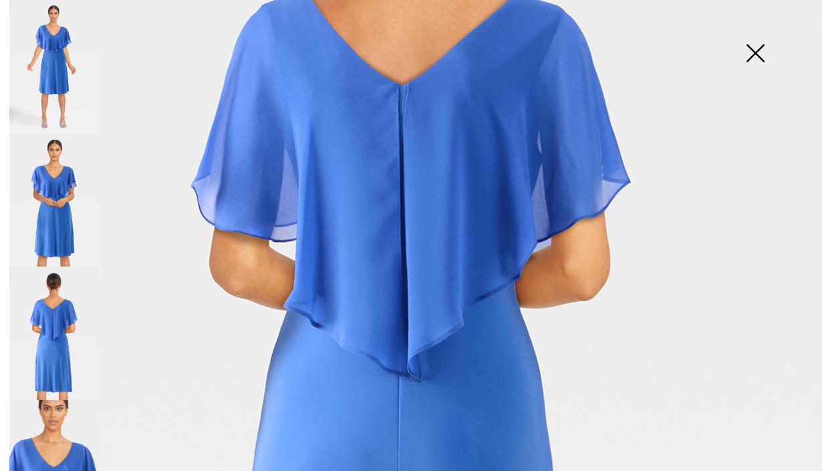
scroll to position [354, 0]
